Goal: Task Accomplishment & Management: Manage account settings

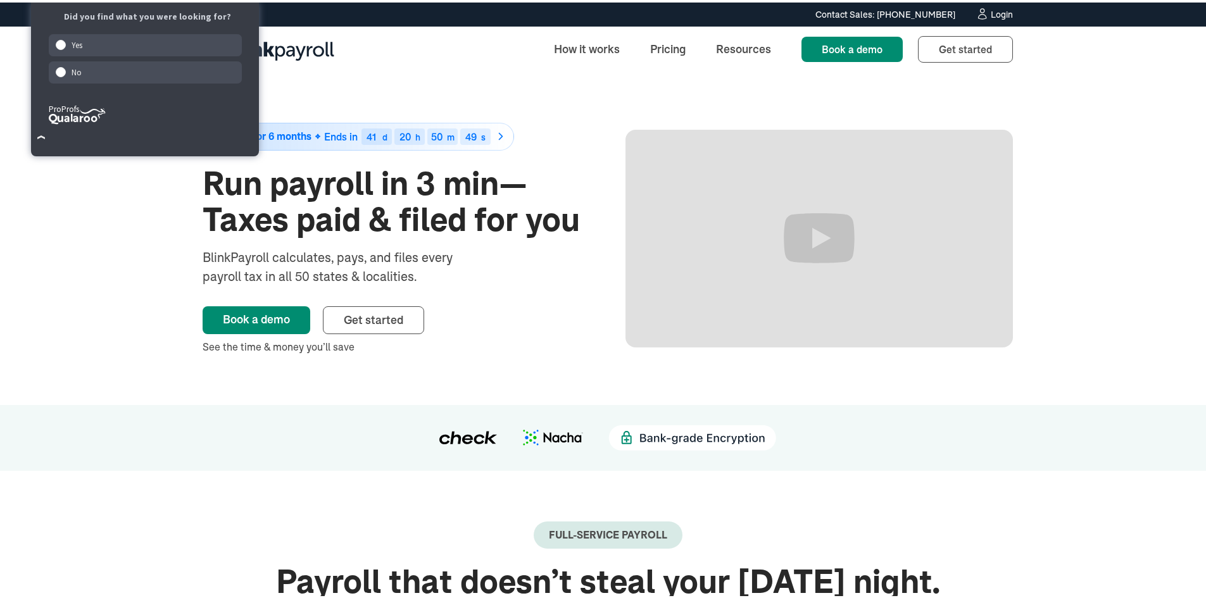
click at [1000, 16] on div "Login" at bounding box center [1002, 12] width 22 height 9
